Goal: Navigation & Orientation: Go to known website

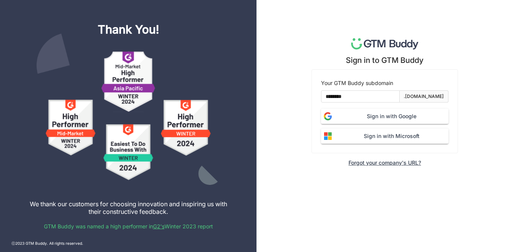
click at [361, 115] on span "Sign in with Google" at bounding box center [392, 116] width 114 height 8
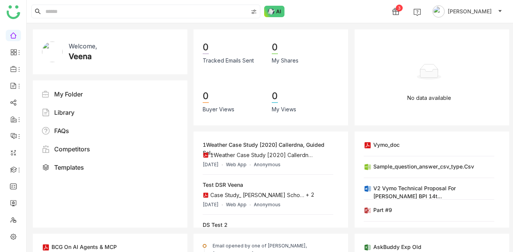
click at [341, 9] on div "3 [PERSON_NAME]" at bounding box center [270, 11] width 487 height 23
